Goal: Information Seeking & Learning: Learn about a topic

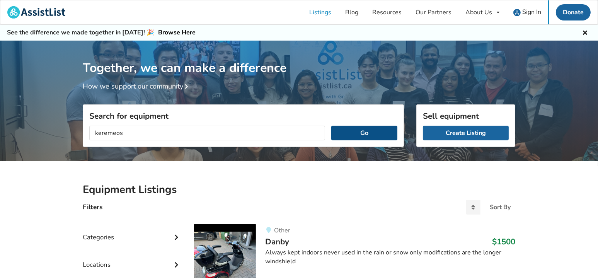
click at [358, 136] on button "Go" at bounding box center [364, 133] width 66 height 15
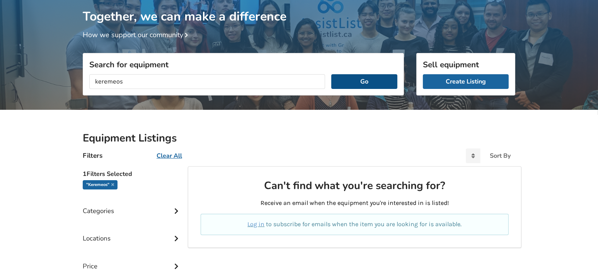
scroll to position [87, 0]
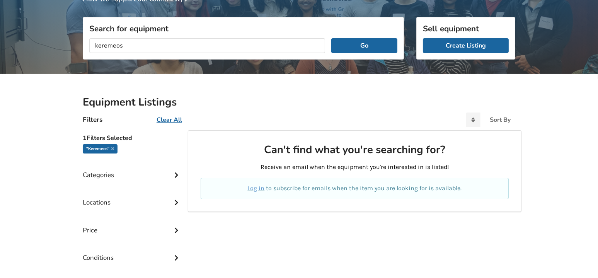
click at [168, 119] on u "Clear All" at bounding box center [168, 120] width 25 height 8
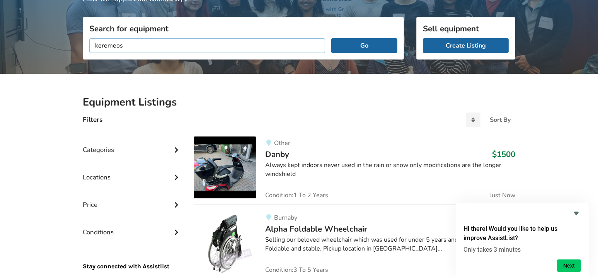
click at [175, 46] on input "keremeos" at bounding box center [207, 45] width 236 height 15
type input "k"
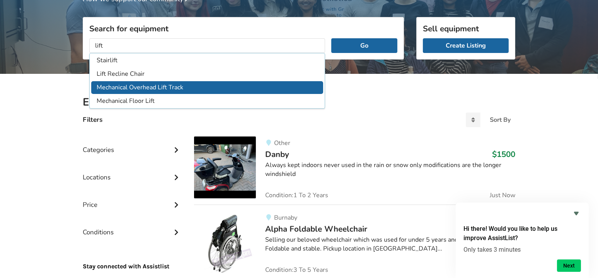
click at [175, 86] on li "Mechanical Overhead Lift Track" at bounding box center [207, 87] width 232 height 13
type input "Mechanical Overhead Lift Track"
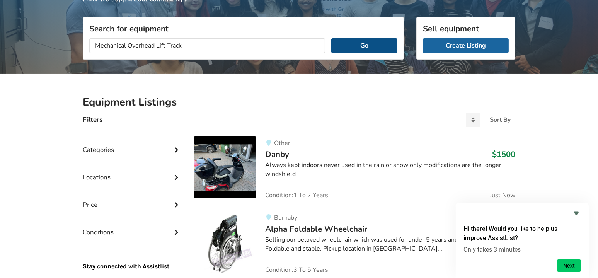
click at [356, 44] on button "Go" at bounding box center [364, 45] width 66 height 15
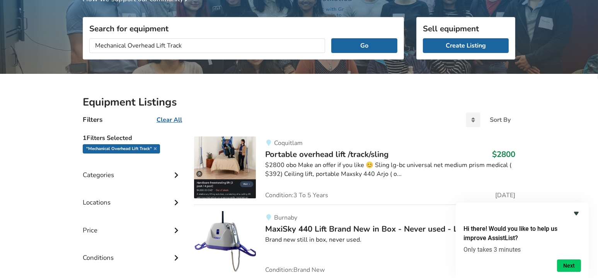
click at [576, 213] on icon "Hide survey" at bounding box center [576, 213] width 5 height 3
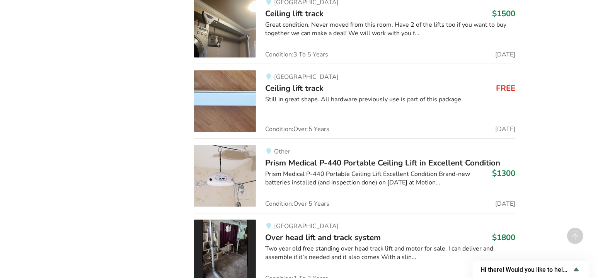
scroll to position [875, 0]
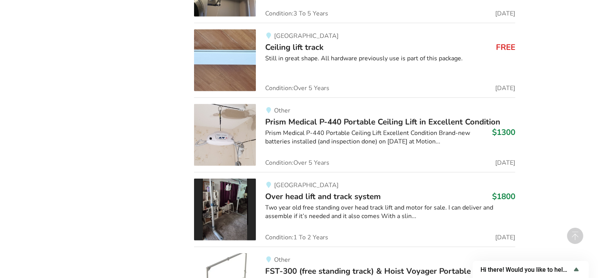
click at [351, 55] on div "Still in great shape. All hardware previously use is part of this package." at bounding box center [390, 58] width 250 height 9
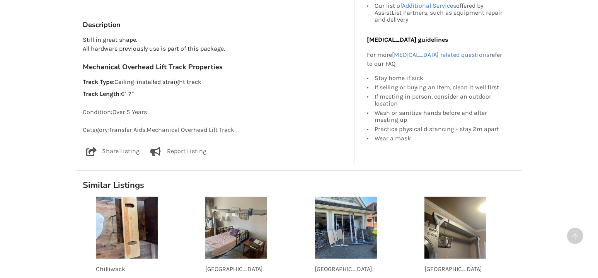
scroll to position [432, 0]
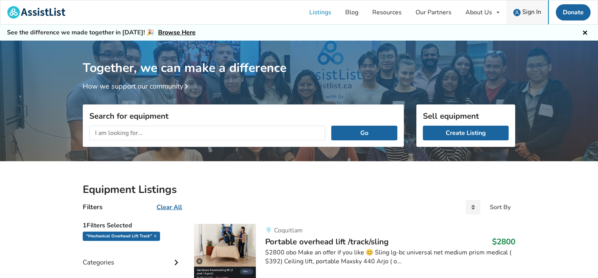
click at [526, 11] on span "Sign In" at bounding box center [531, 12] width 19 height 8
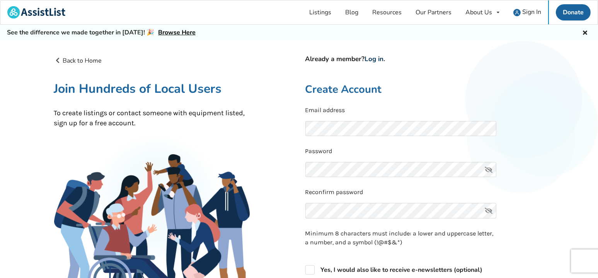
click at [374, 59] on link "Log in" at bounding box center [374, 58] width 19 height 9
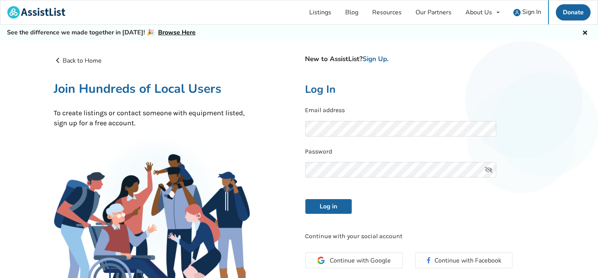
scroll to position [111, 0]
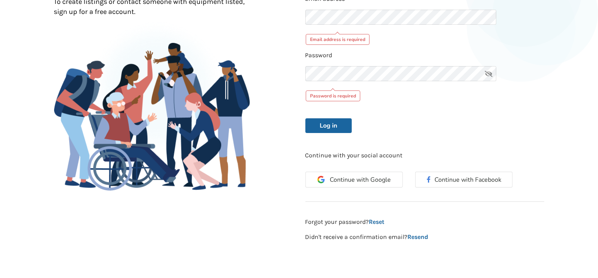
click at [476, 14] on keeper-lock "Open Keeper Popup" at bounding box center [476, 16] width 9 height 9
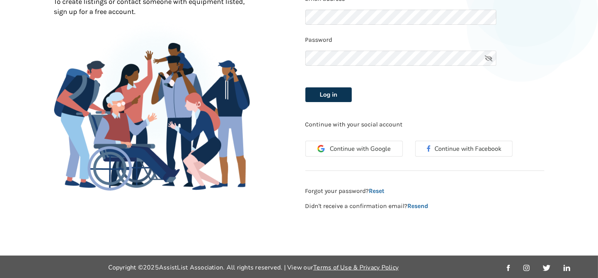
click at [342, 93] on button "Log in" at bounding box center [328, 94] width 46 height 15
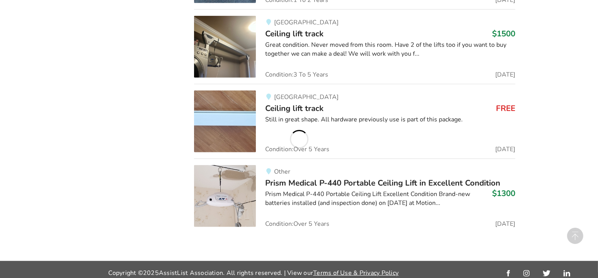
scroll to position [812, 0]
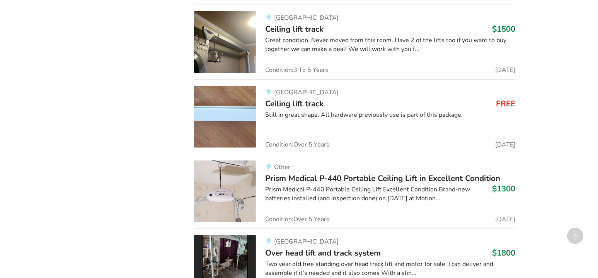
click at [384, 110] on div "Still in great shape. All hardware previously use is part of this package." at bounding box center [390, 114] width 250 height 9
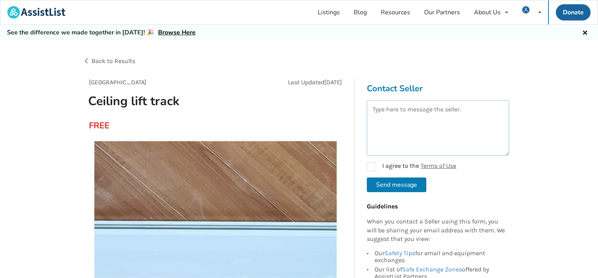
click at [396, 125] on textarea at bounding box center [438, 128] width 142 height 56
type textarea "Do you still have the track to give away? Thanks."
click at [372, 162] on label "I agree to the Terms of Use" at bounding box center [411, 166] width 89 height 9
checkbox input "true"
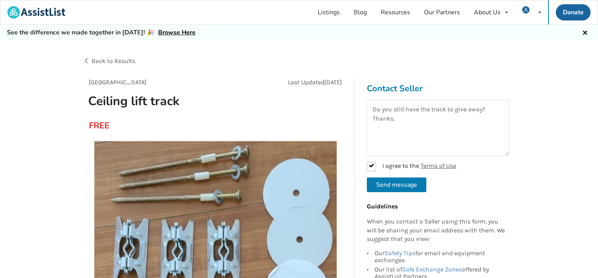
click at [376, 184] on button "Send message" at bounding box center [396, 184] width 59 height 15
checkbox input "false"
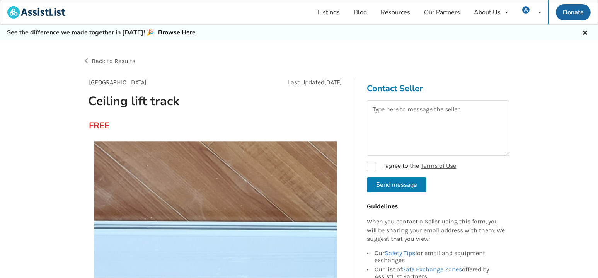
click at [115, 61] on span "Back to Results" at bounding box center [114, 60] width 44 height 7
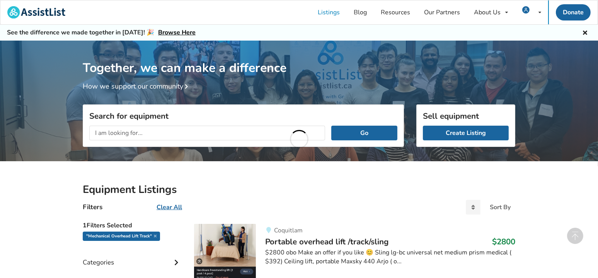
scroll to position [812, 0]
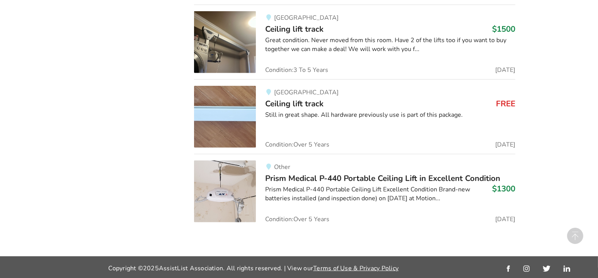
click at [378, 182] on span "Prism Medical P-440 Portable Ceiling Lift in Excellent Condition" at bounding box center [382, 178] width 235 height 11
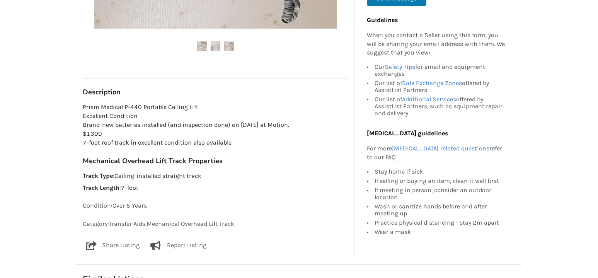
scroll to position [143, 0]
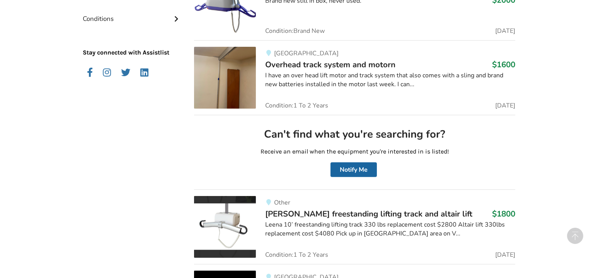
scroll to position [83, 0]
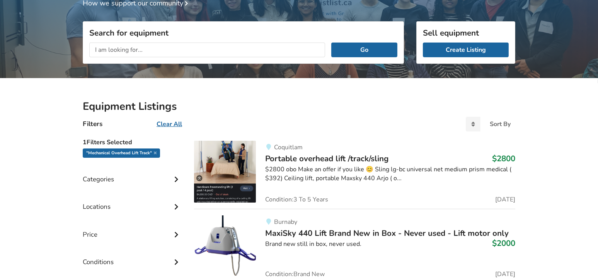
click at [170, 124] on u "Clear All" at bounding box center [168, 124] width 25 height 8
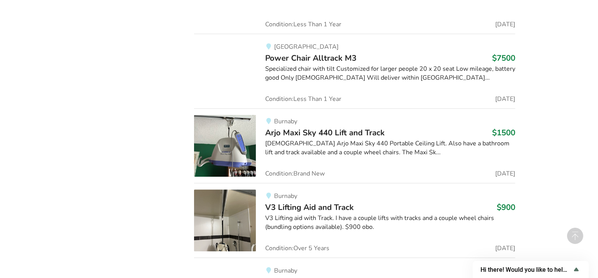
scroll to position [18537, 0]
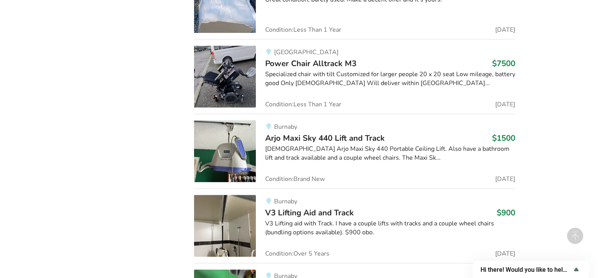
click at [367, 133] on span "Arjo Maxi Sky 440 Lift and Track" at bounding box center [324, 138] width 119 height 11
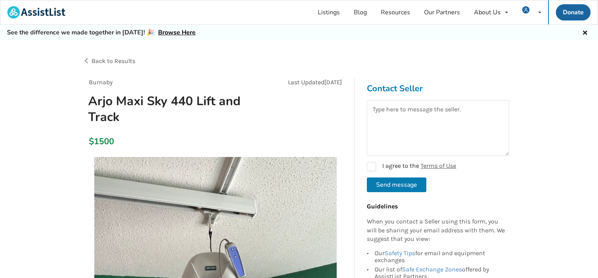
click at [126, 59] on span "Back to Results" at bounding box center [114, 60] width 44 height 7
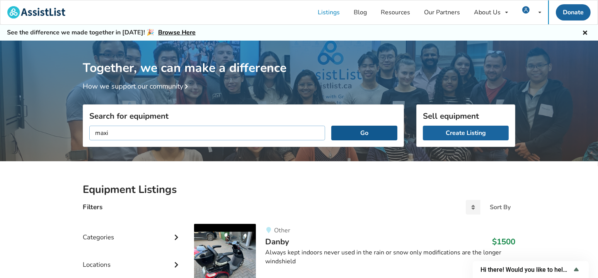
type input "maxi"
click at [344, 132] on button "Go" at bounding box center [364, 133] width 66 height 15
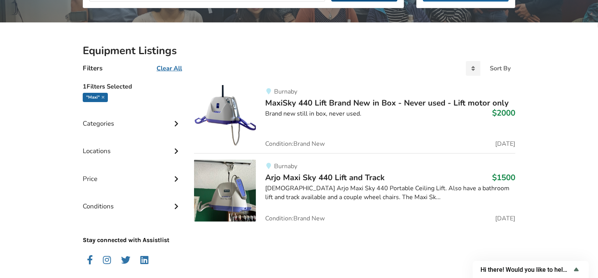
scroll to position [170, 0]
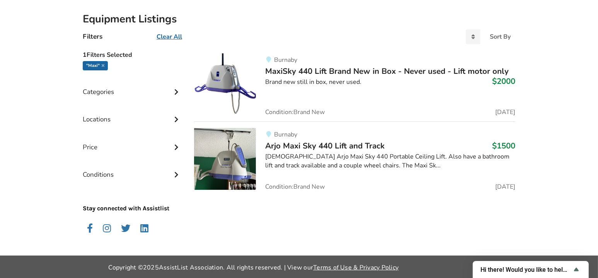
click at [362, 143] on span "Arjo Maxi Sky 440 Lift and Track" at bounding box center [324, 145] width 119 height 11
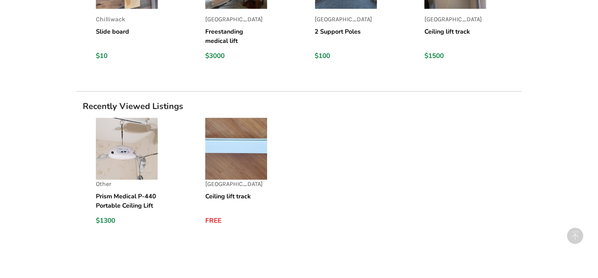
scroll to position [797, 0]
